Goal: Information Seeking & Learning: Learn about a topic

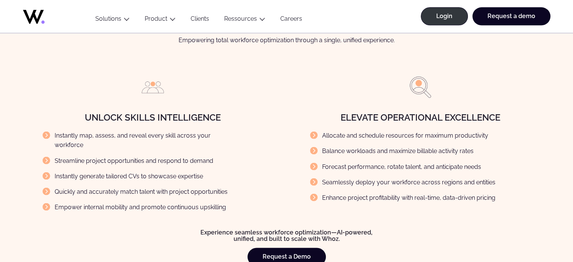
scroll to position [853, 0]
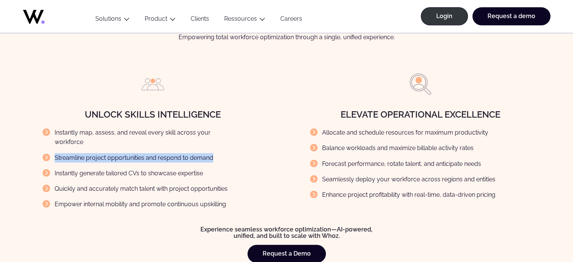
drag, startPoint x: 211, startPoint y: 146, endPoint x: 55, endPoint y: 143, distance: 156.7
click at [55, 153] on li "Streamline project opportunities and respond to demand" at bounding box center [141, 157] width 197 height 9
copy li "Streamline project opportunities and respond to demand"
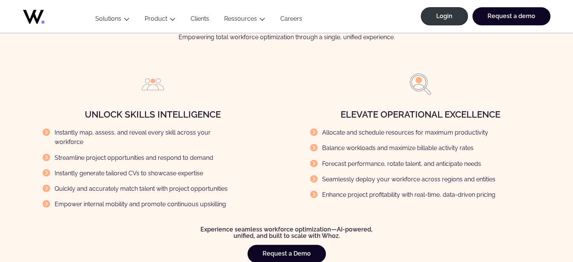
click at [288, 96] on div "Unlock Skills Intelligence Instantly map, assess, and reveal every skill across…" at bounding box center [286, 143] width 527 height 143
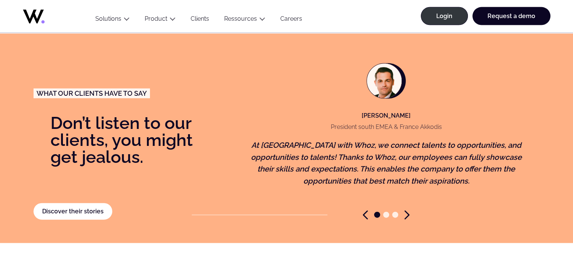
scroll to position [1612, 0]
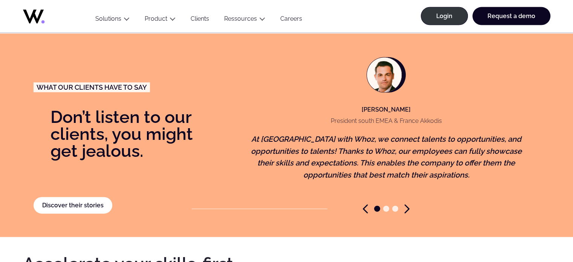
click at [406, 205] on icon "Next slide" at bounding box center [407, 209] width 4 height 8
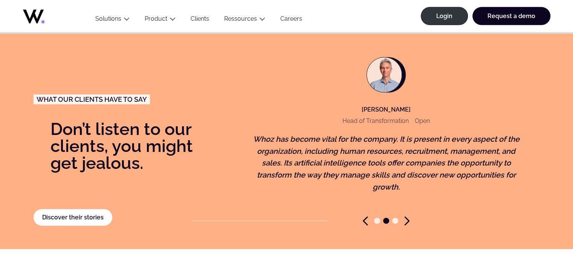
click at [406, 216] on icon "Next slide" at bounding box center [406, 220] width 5 height 9
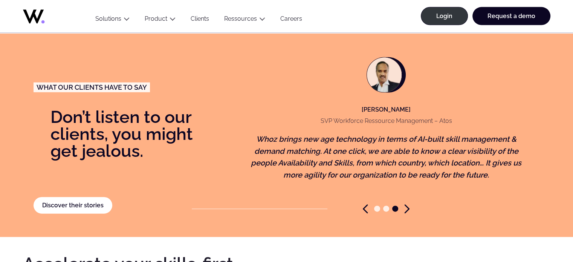
click at [407, 204] on icon "Next slide" at bounding box center [406, 208] width 5 height 9
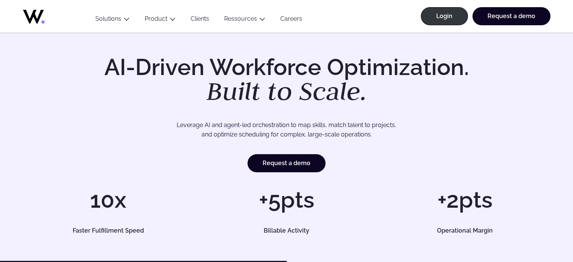
scroll to position [0, 0]
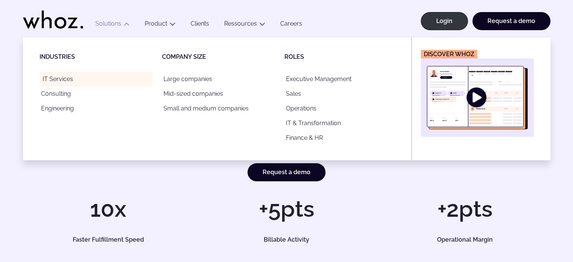
click at [57, 77] on link "IT Services" at bounding box center [96, 79] width 113 height 15
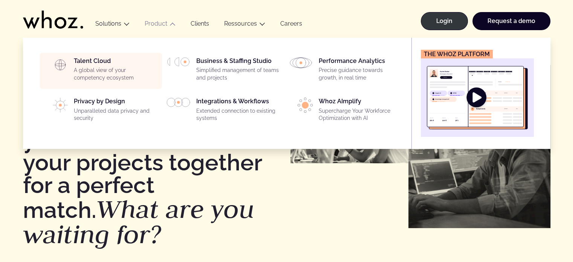
click at [89, 67] on p "A global view of your competency ecosystem" at bounding box center [116, 74] width 84 height 15
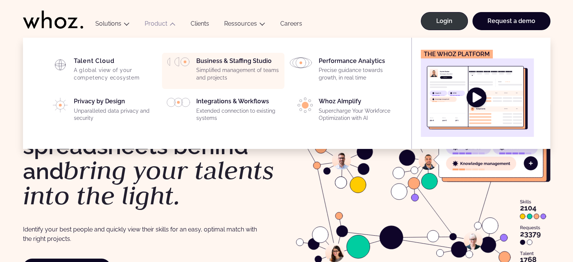
click at [224, 64] on div "Business & Staffing Studio Simplified management of teams and projects" at bounding box center [238, 70] width 84 height 27
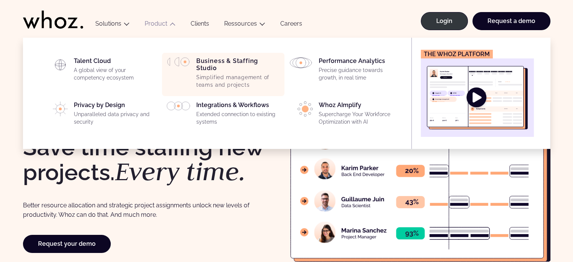
click at [227, 63] on div "Business & Staffing Studio Simplified management of teams and projects" at bounding box center [238, 74] width 84 height 34
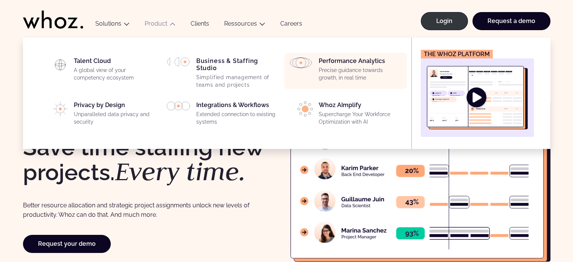
click at [333, 62] on div "Performance Analytics Precise guidance towards growth, in real time" at bounding box center [361, 70] width 84 height 27
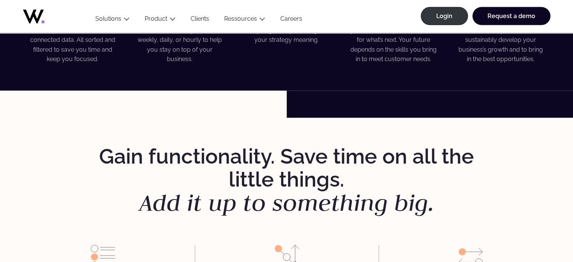
scroll to position [1636, 0]
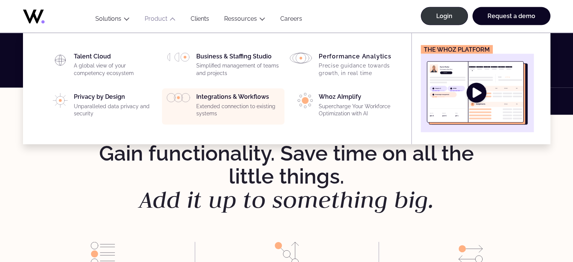
click at [224, 94] on div "Integrations & Workflows Extended connection to existing systems" at bounding box center [238, 106] width 84 height 27
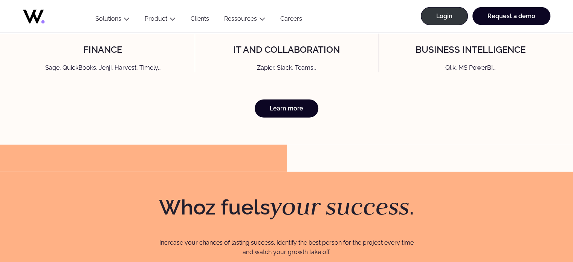
scroll to position [1901, 0]
